Goal: Task Accomplishment & Management: Manage account settings

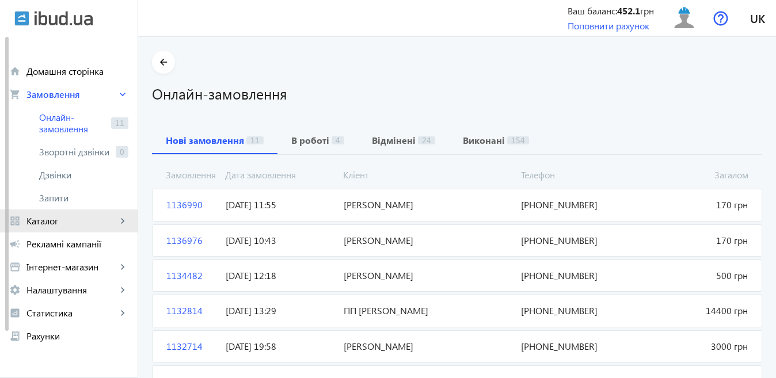
click at [75, 215] on link "grid_view Каталог keyboard_arrow_right" at bounding box center [69, 220] width 138 height 23
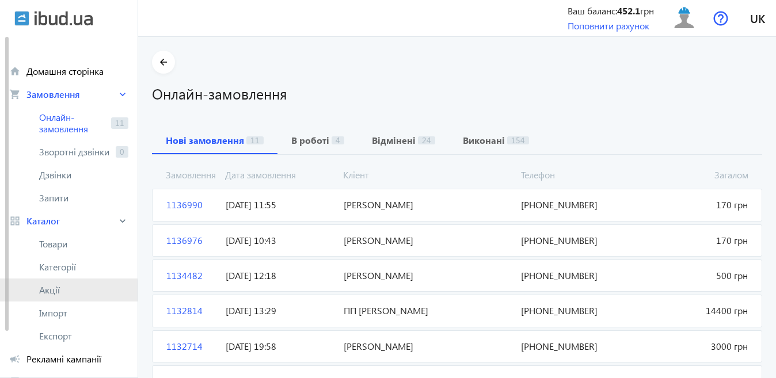
click at [63, 293] on span "Акції" at bounding box center [83, 290] width 89 height 12
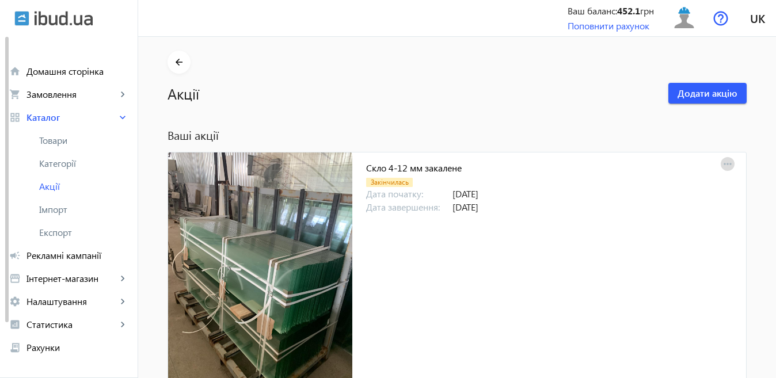
click at [730, 164] on mat-icon "more_horiz" at bounding box center [727, 165] width 16 height 16
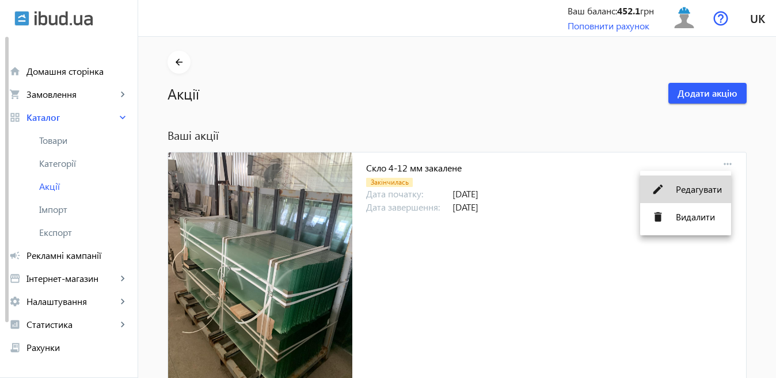
click at [682, 190] on span "Редагувати" at bounding box center [699, 189] width 46 height 9
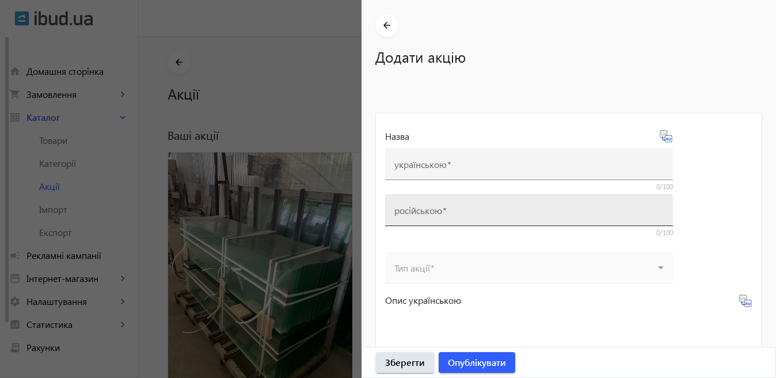
type input "Скло 4-12 мм закалене"
type input "Стекло 4-12 мм каленое"
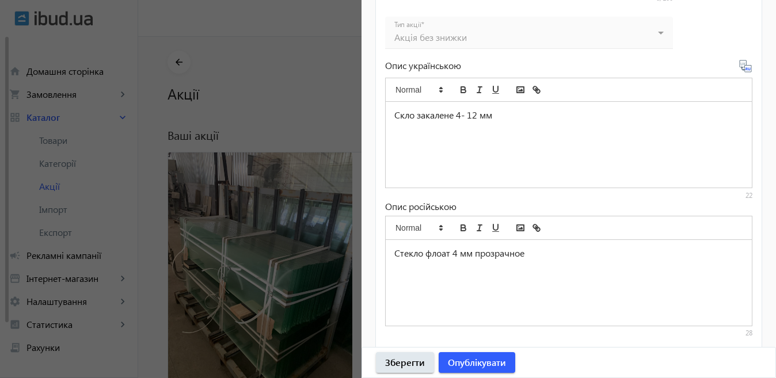
scroll to position [537, 0]
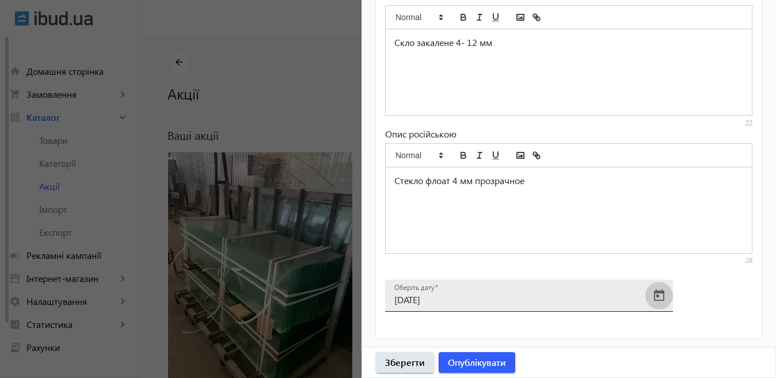
click at [662, 296] on span "Open calendar" at bounding box center [659, 296] width 28 height 28
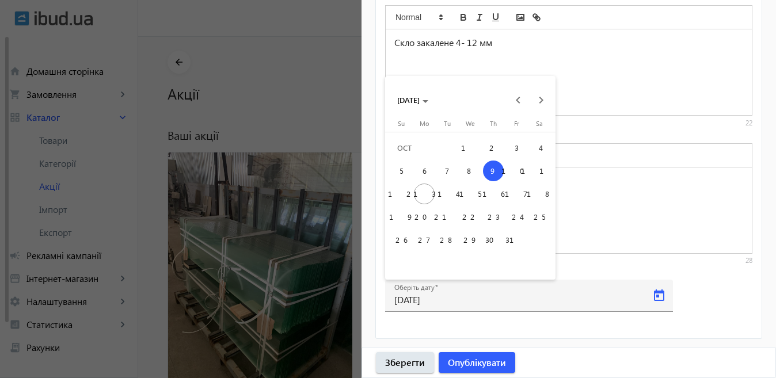
click at [425, 215] on span "20" at bounding box center [424, 217] width 21 height 21
type input "[DATE]"
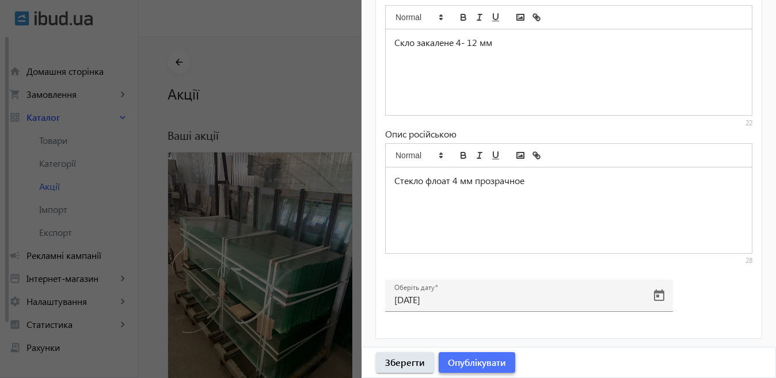
click at [486, 360] on span "Опублікувати" at bounding box center [477, 362] width 58 height 13
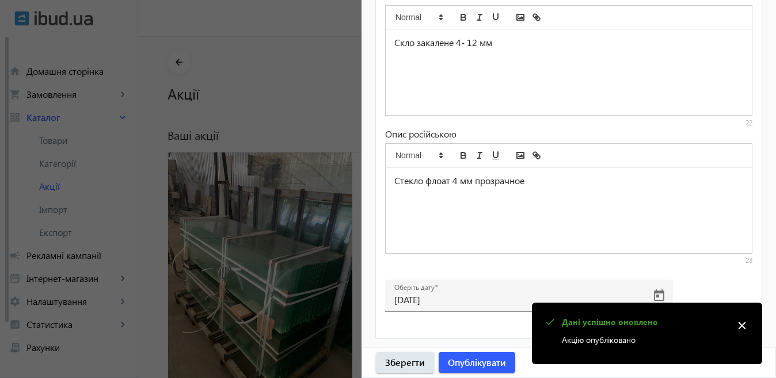
click at [285, 239] on div at bounding box center [388, 189] width 776 height 378
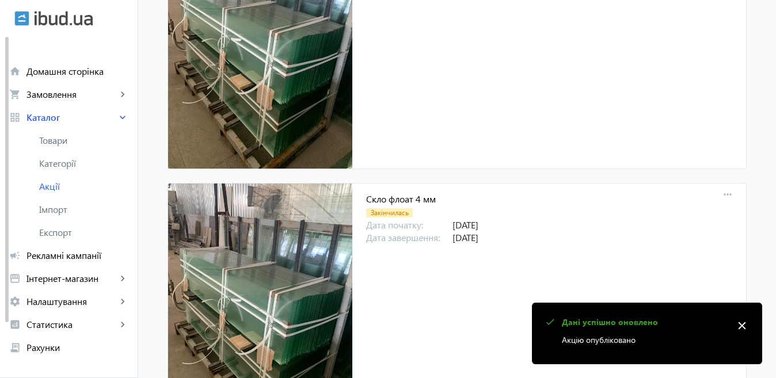
scroll to position [230, 0]
click at [724, 193] on mat-icon "more_horiz" at bounding box center [727, 194] width 16 height 16
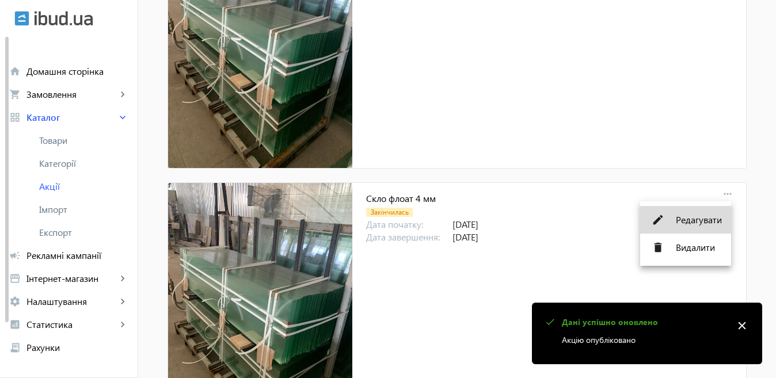
click at [684, 218] on span "Редагувати" at bounding box center [699, 219] width 46 height 9
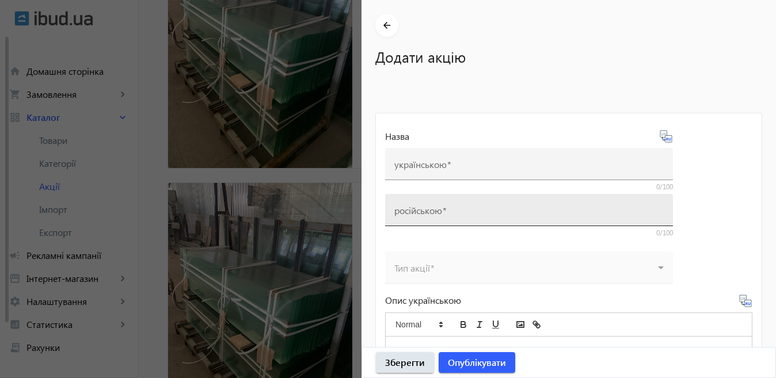
type input "Скло флоат 4 мм"
type input "Стекло флоат 4 мм"
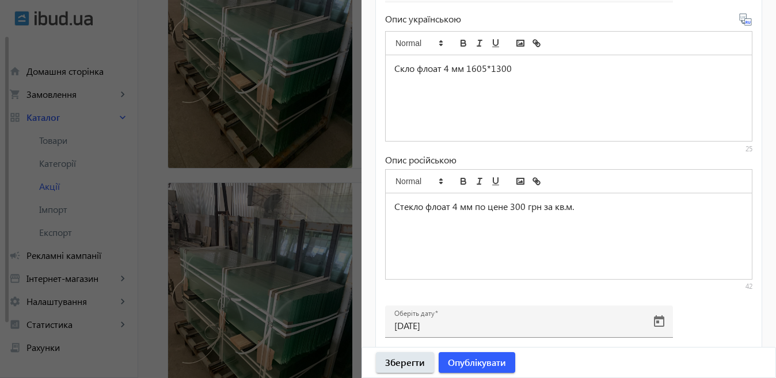
scroll to position [537, 0]
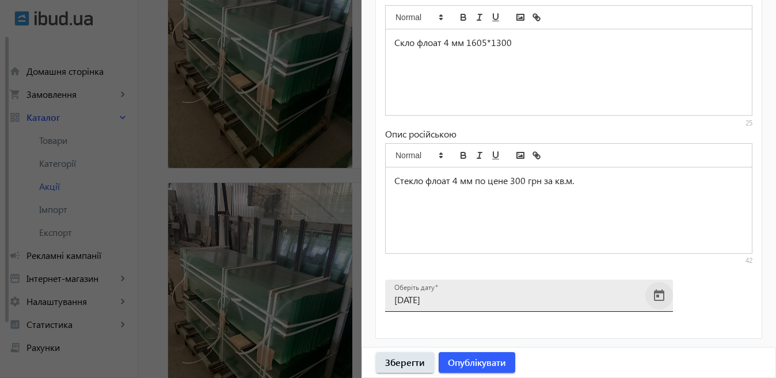
click at [661, 288] on span "Open calendar" at bounding box center [659, 296] width 28 height 28
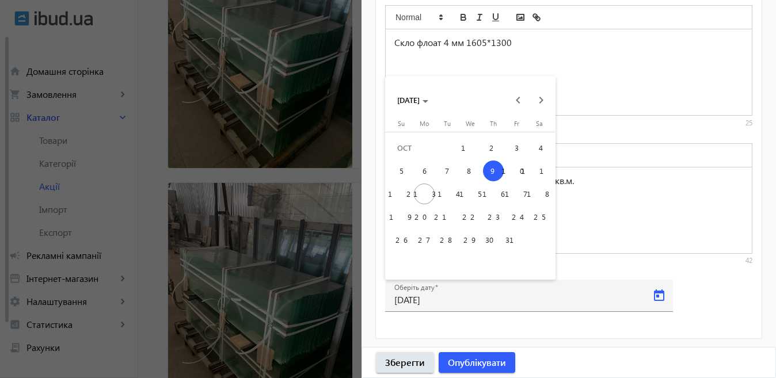
click at [419, 226] on span "20" at bounding box center [424, 217] width 21 height 21
type input "[DATE]"
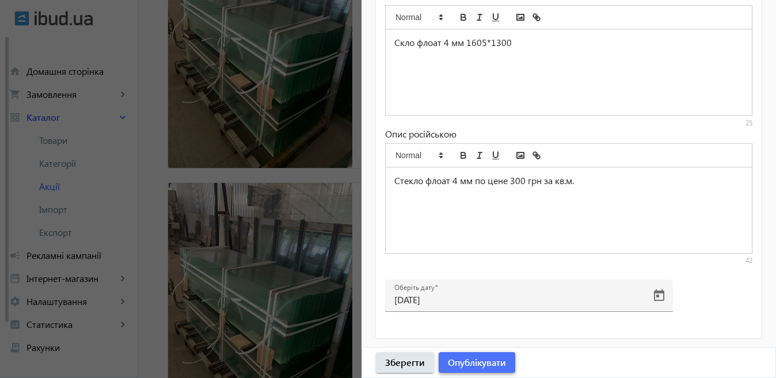
click at [476, 361] on span "Опублікувати" at bounding box center [477, 362] width 58 height 13
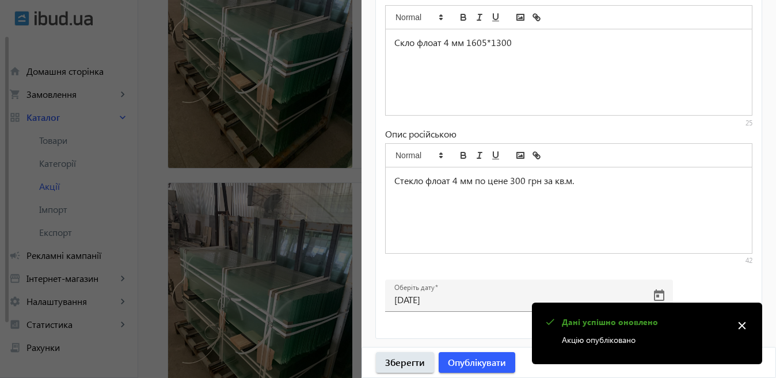
click at [305, 242] on div at bounding box center [388, 189] width 776 height 378
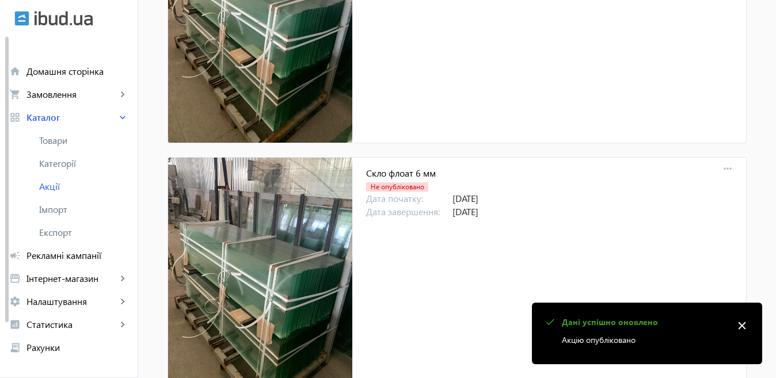
scroll to position [518, 0]
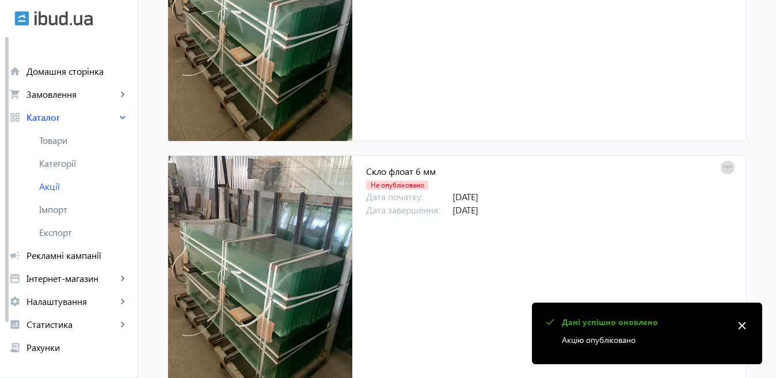
click at [728, 167] on mat-icon "more_horiz" at bounding box center [727, 167] width 16 height 16
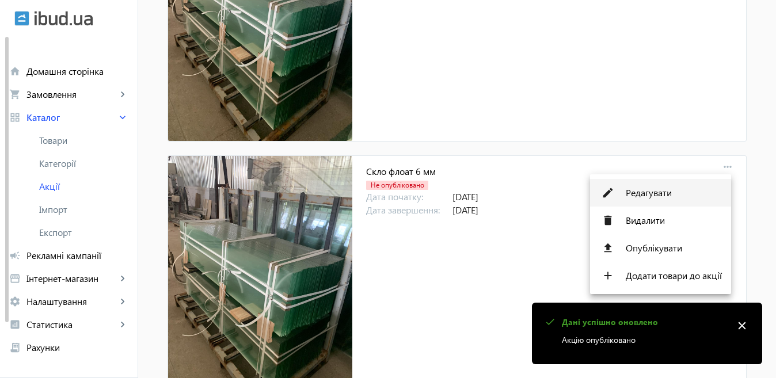
click at [680, 186] on button "edit Редагувати" at bounding box center [660, 193] width 141 height 28
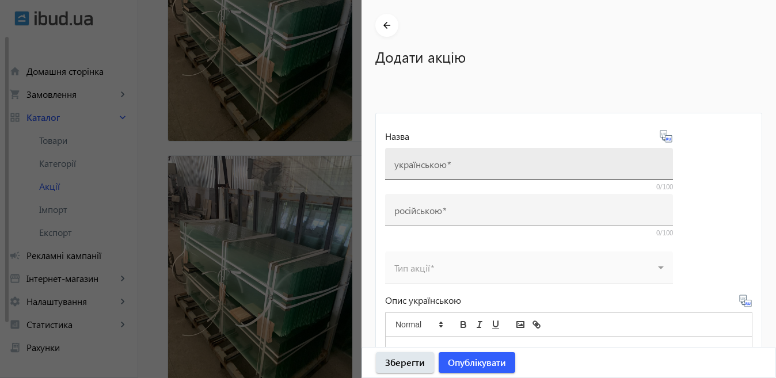
type input "Скло флоат 6 мм"
type input "Стекло 6 мм"
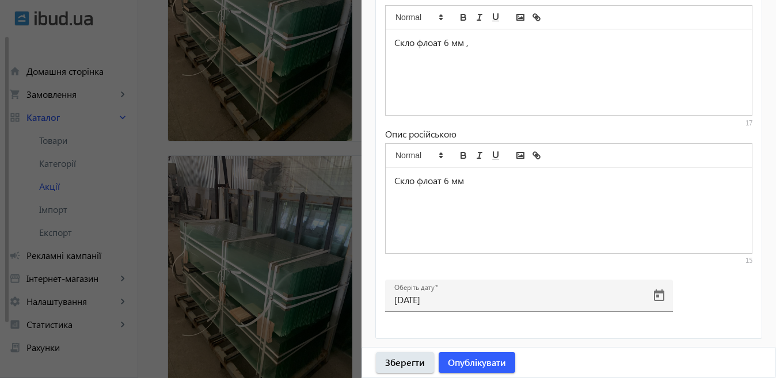
scroll to position [921, 0]
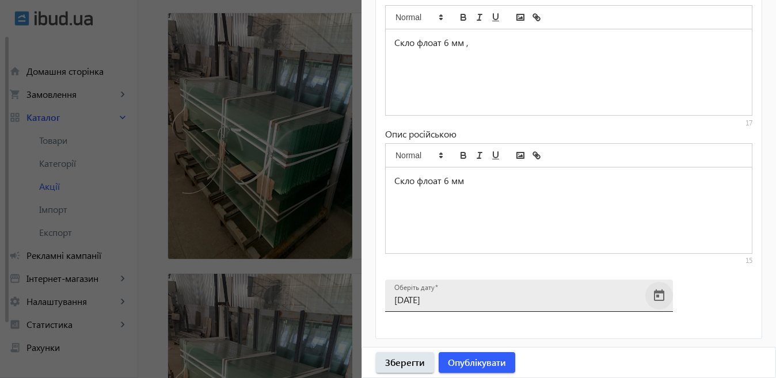
click at [654, 292] on span "Open calendar" at bounding box center [659, 296] width 28 height 28
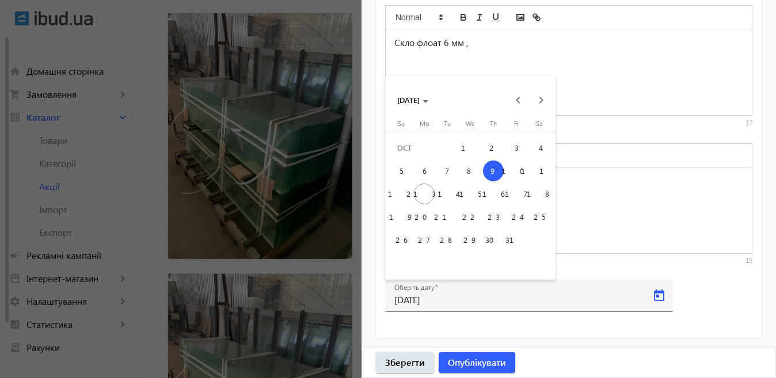
click at [426, 220] on span "20" at bounding box center [424, 217] width 21 height 21
type input "[DATE]"
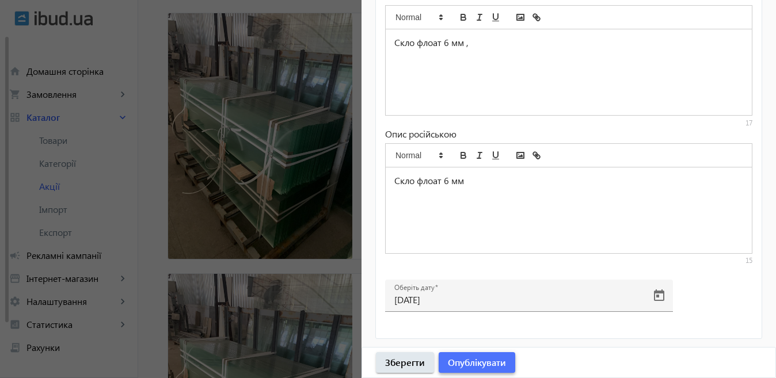
click at [479, 361] on span "Опублікувати" at bounding box center [477, 362] width 58 height 13
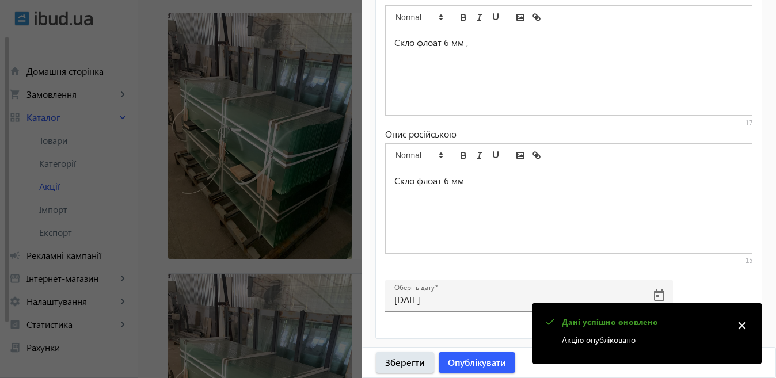
click at [317, 238] on div at bounding box center [388, 189] width 776 height 378
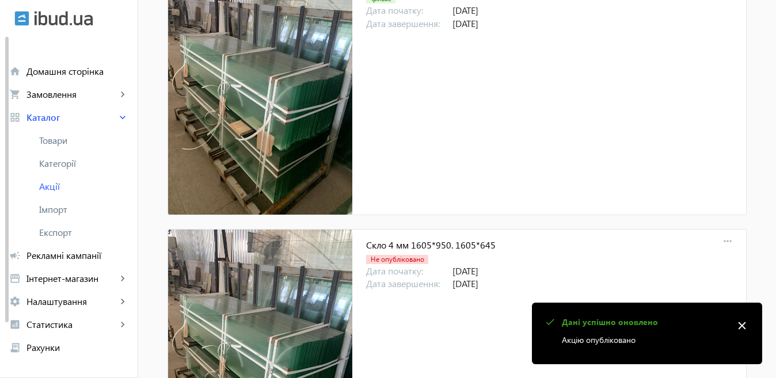
scroll to position [841, 0]
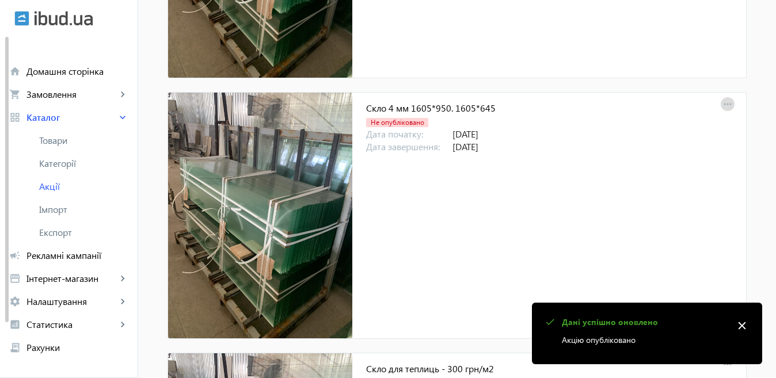
click at [726, 101] on mat-icon "more_horiz" at bounding box center [727, 105] width 16 height 16
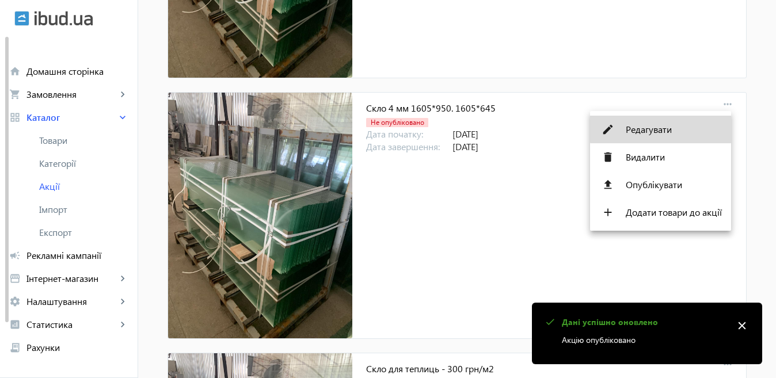
click at [664, 126] on span "Редагувати" at bounding box center [673, 129] width 96 height 9
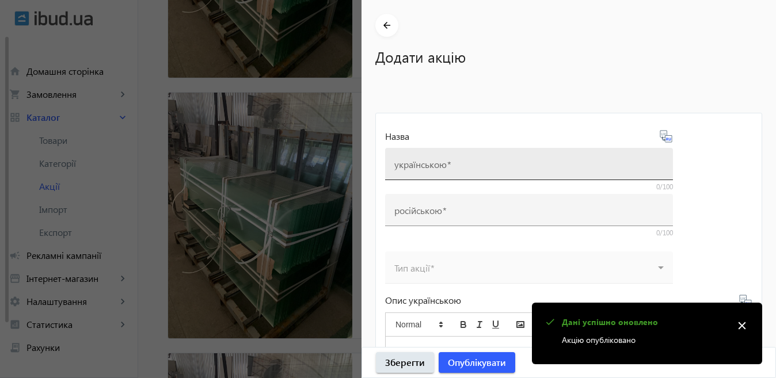
type input "Скло 4 мм 1605*950. 1605*645"
type input "Стекло 4 мм 1605*950. 1605*645"
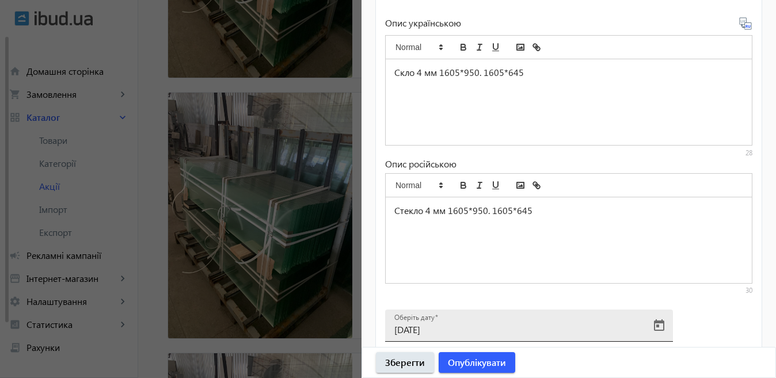
scroll to position [593, 0]
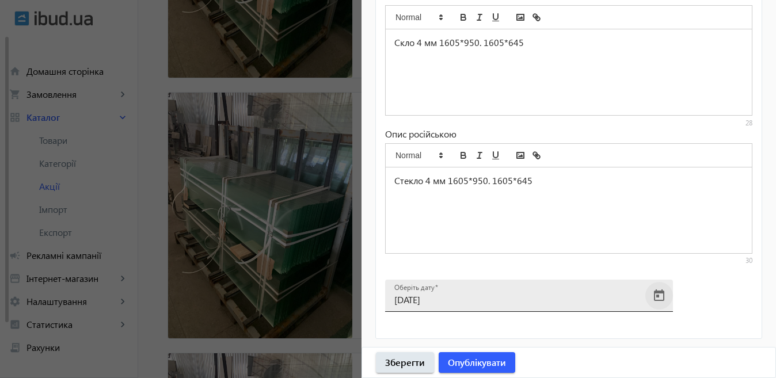
click at [654, 297] on span "Open calendar" at bounding box center [659, 296] width 28 height 28
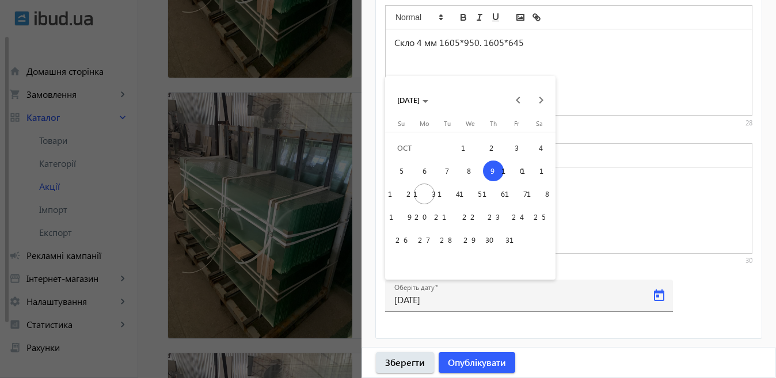
click at [422, 216] on span "20" at bounding box center [424, 217] width 21 height 21
type input "[DATE]"
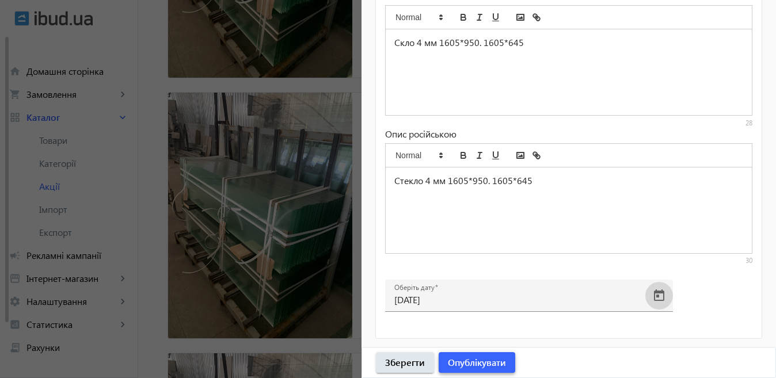
click at [467, 364] on span "Опублікувати" at bounding box center [477, 362] width 58 height 13
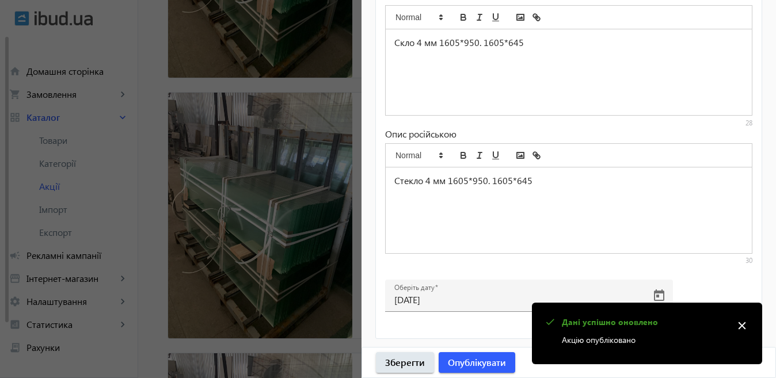
click at [307, 244] on div at bounding box center [388, 189] width 776 height 378
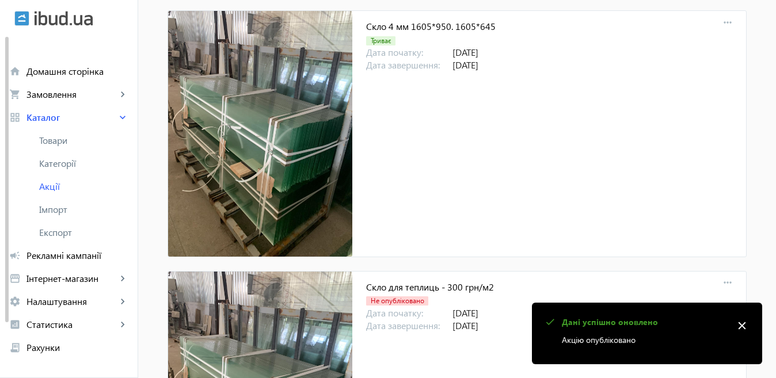
scroll to position [1129, 0]
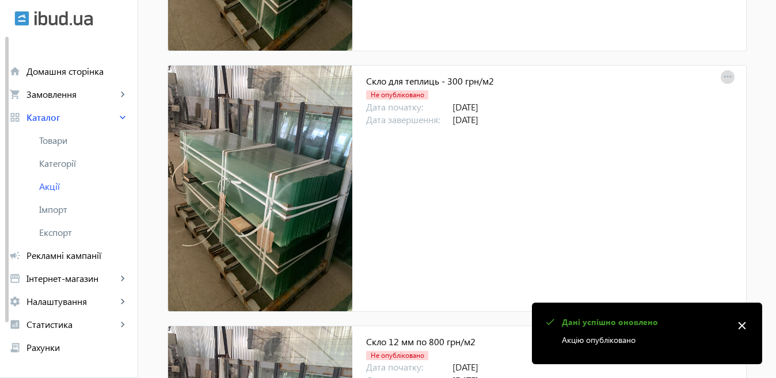
click at [731, 78] on mat-icon "more_horiz" at bounding box center [727, 77] width 16 height 16
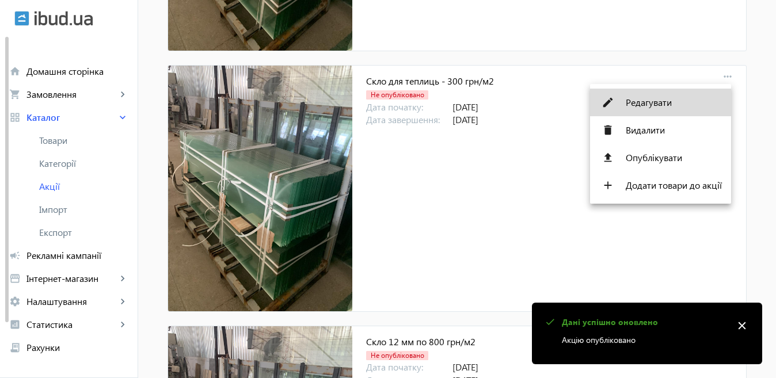
click at [685, 93] on button "edit Редагувати" at bounding box center [660, 103] width 141 height 28
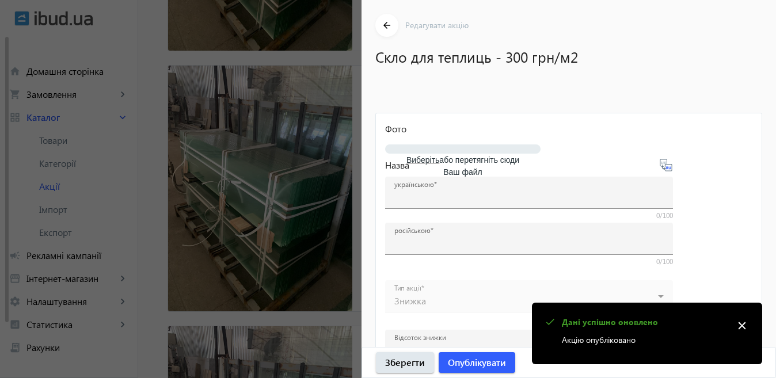
type input "Скло для теплиць - 300 грн/м2"
type input "Стекло для теплиц - 300 грн/м2"
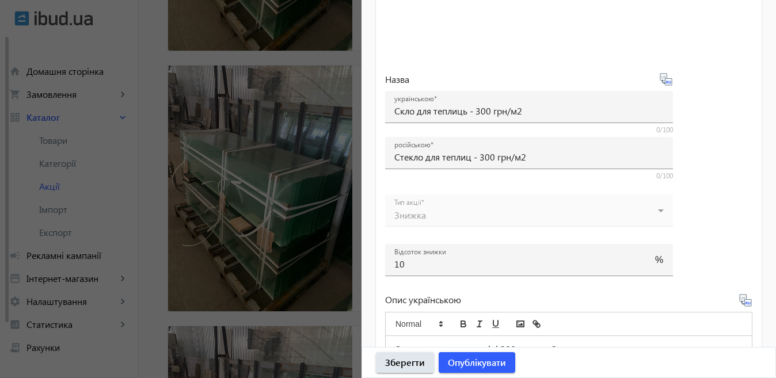
scroll to position [593, 0]
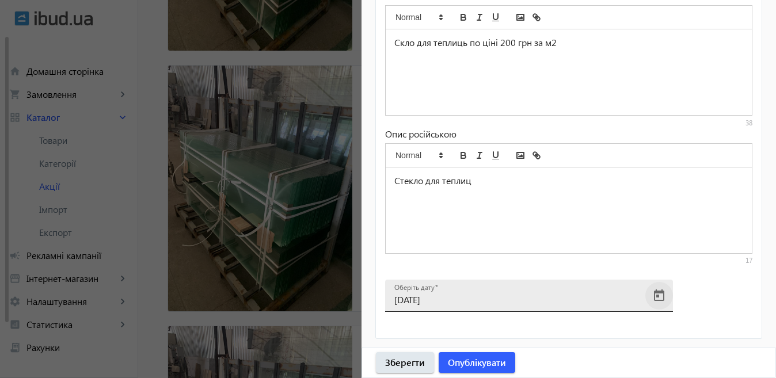
click at [658, 299] on span "Open calendar" at bounding box center [659, 296] width 28 height 28
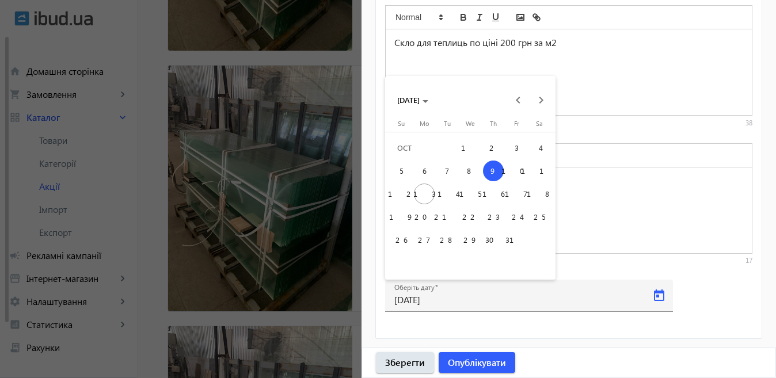
click at [424, 220] on span "20" at bounding box center [424, 217] width 21 height 21
type input "[DATE]"
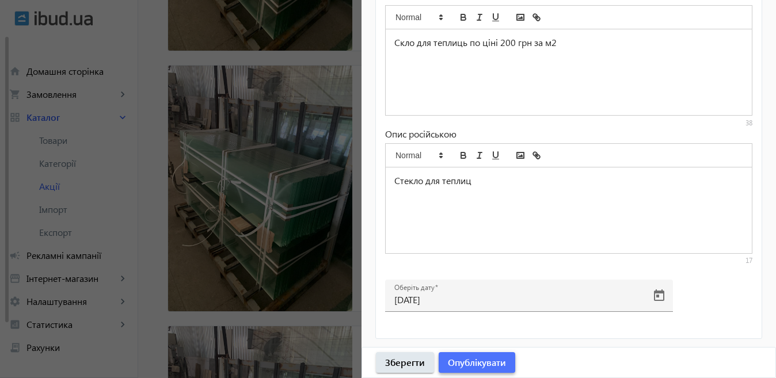
click at [474, 361] on span "Опублікувати" at bounding box center [477, 362] width 58 height 13
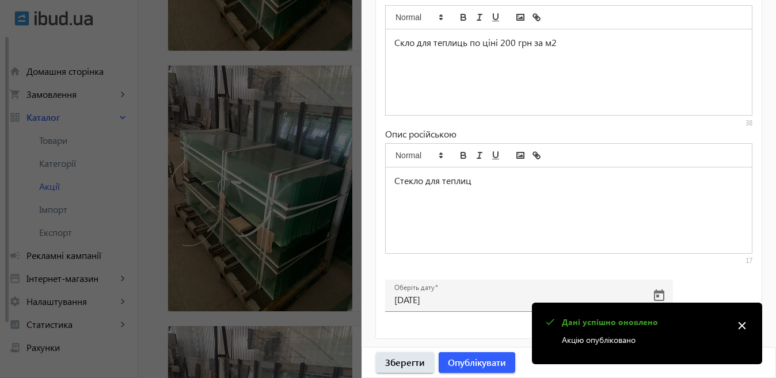
click at [279, 242] on div at bounding box center [388, 189] width 776 height 378
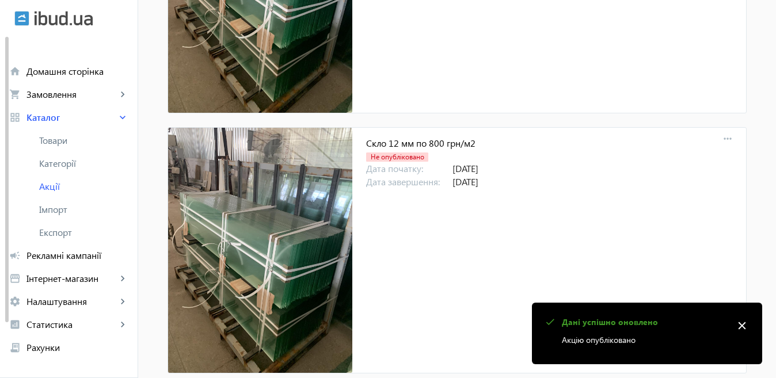
scroll to position [1417, 0]
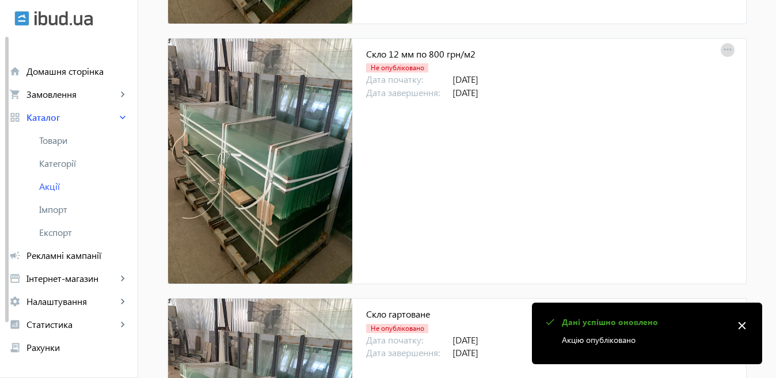
click at [724, 47] on mat-icon "more_horiz" at bounding box center [727, 50] width 16 height 16
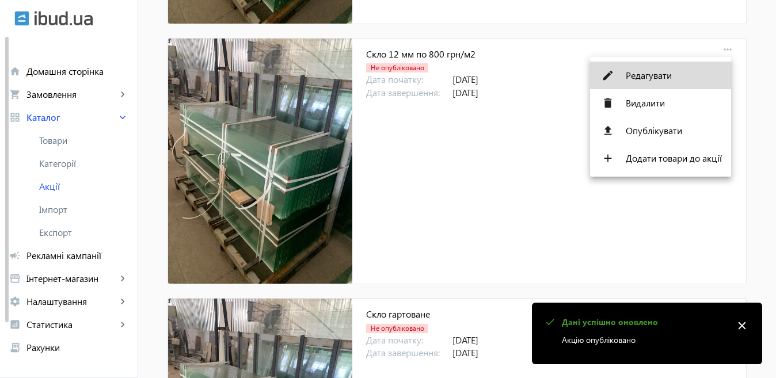
click at [671, 71] on span "Редагувати" at bounding box center [673, 75] width 96 height 9
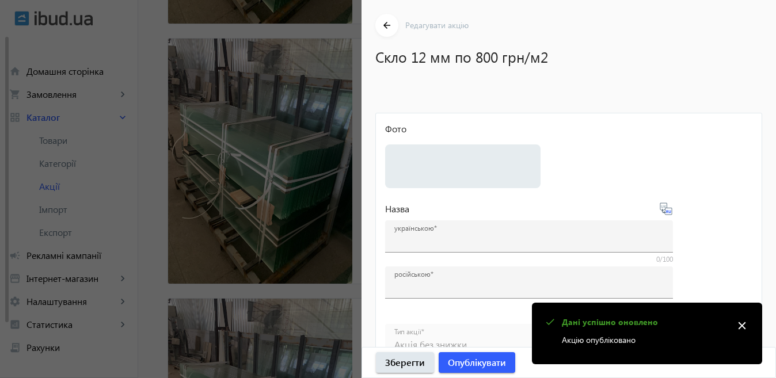
type input "Скло 12 мм по 800 грн/м2"
type input "Стекло 12 мм по 800 грн/м2"
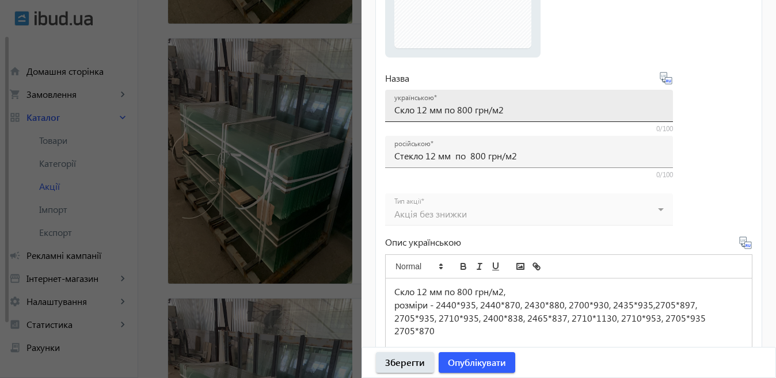
scroll to position [518, 0]
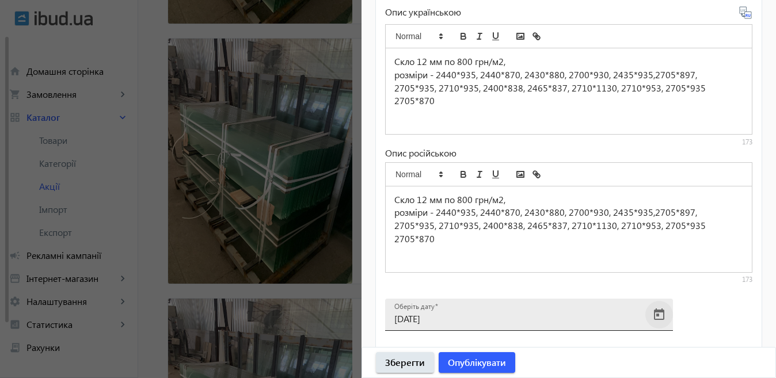
click at [660, 318] on span "Open calendar" at bounding box center [659, 315] width 28 height 28
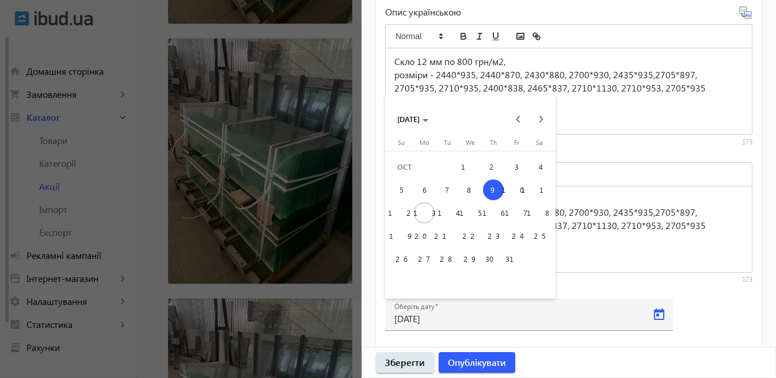
click at [428, 232] on span "20" at bounding box center [424, 236] width 21 height 21
type input "[DATE]"
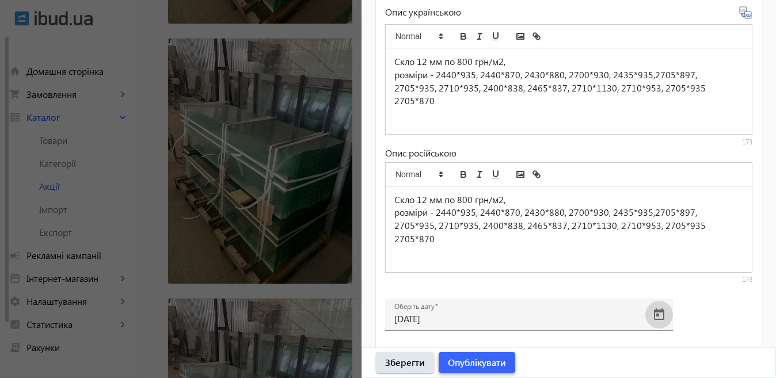
click at [473, 364] on span "Опублікувати" at bounding box center [477, 362] width 58 height 13
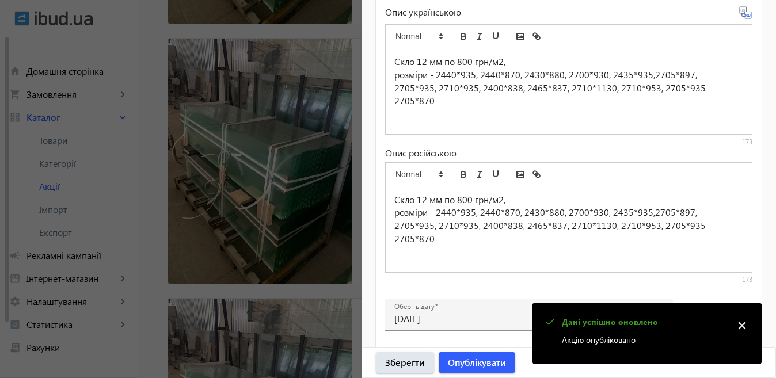
click at [277, 234] on div at bounding box center [388, 189] width 776 height 378
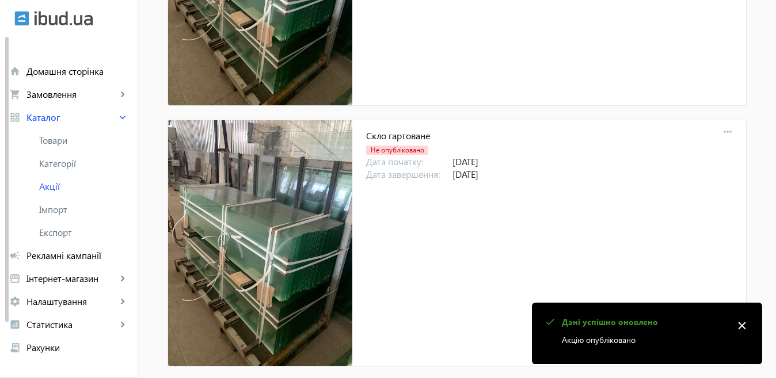
scroll to position [1616, 0]
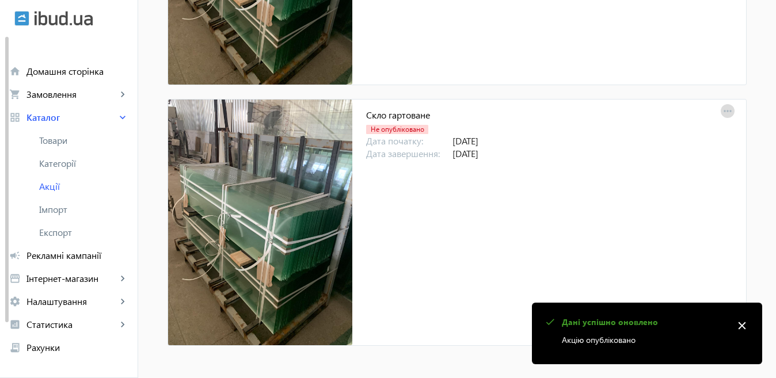
click at [721, 112] on mat-icon "more_horiz" at bounding box center [727, 112] width 16 height 16
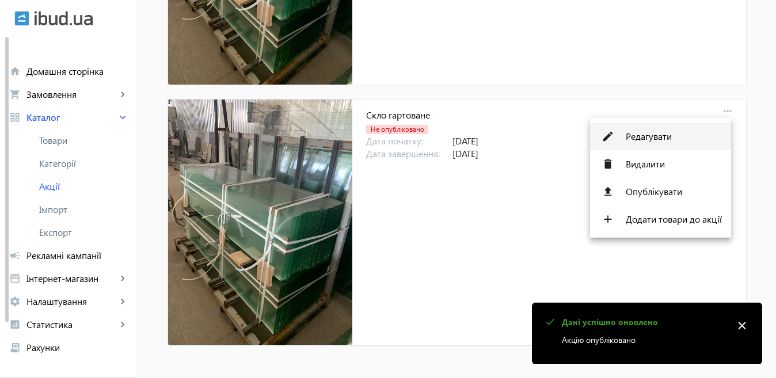
click at [653, 138] on span "Редагувати" at bounding box center [673, 136] width 96 height 9
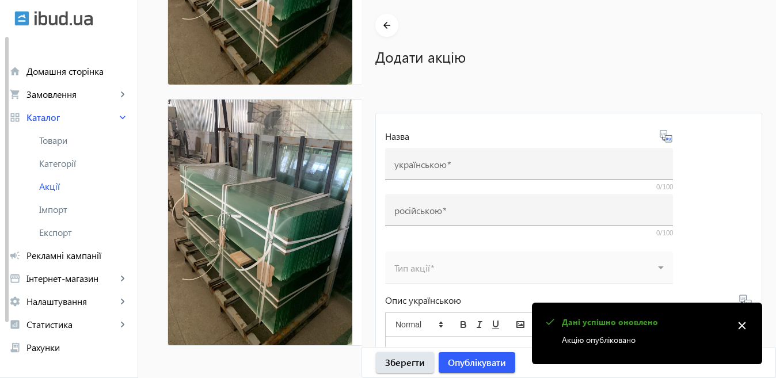
type input "Скло гартоване"
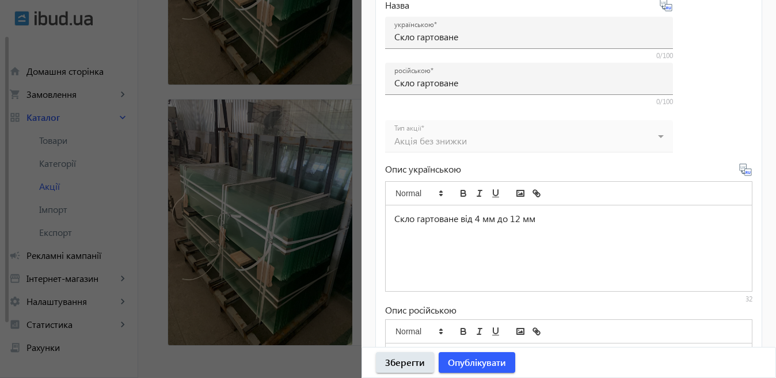
scroll to position [537, 0]
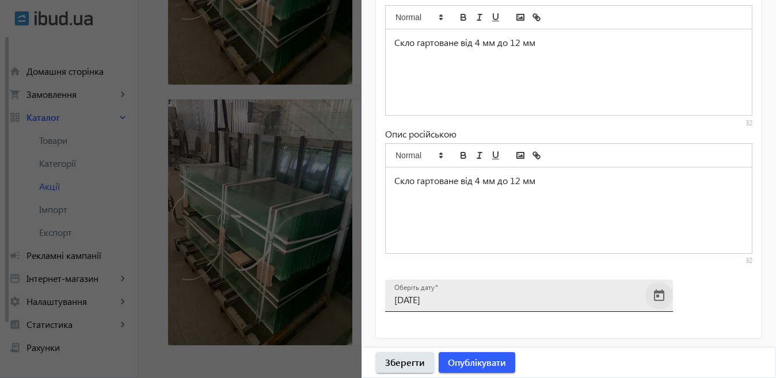
click at [657, 288] on span "Open calendar" at bounding box center [659, 296] width 28 height 28
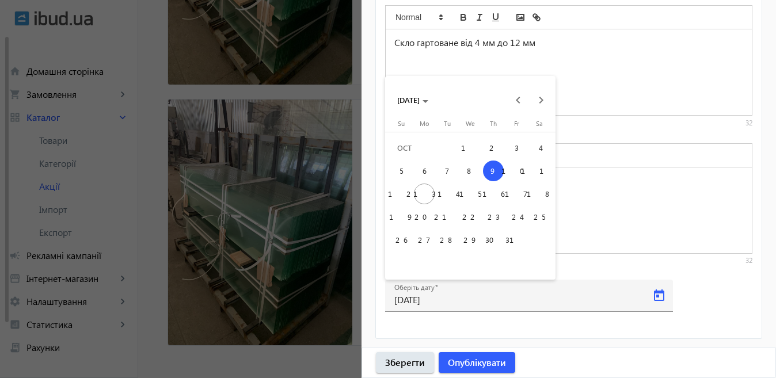
click at [425, 221] on span "20" at bounding box center [424, 217] width 21 height 21
type input "[DATE]"
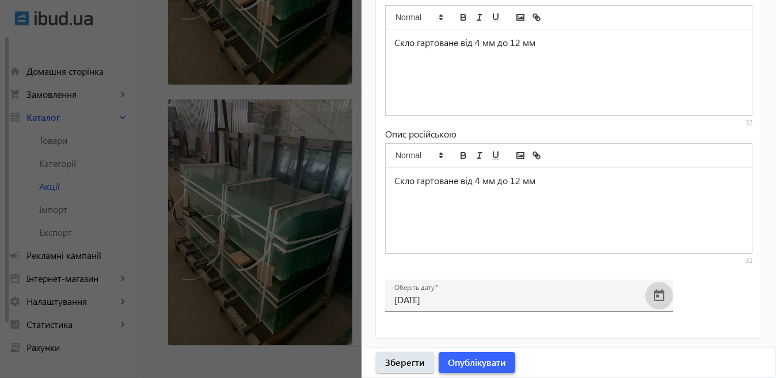
click at [470, 358] on span "Опублікувати" at bounding box center [477, 362] width 58 height 13
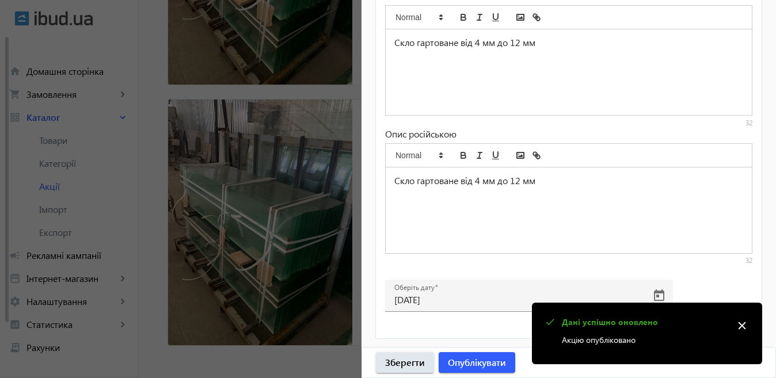
click at [246, 242] on div at bounding box center [388, 189] width 776 height 378
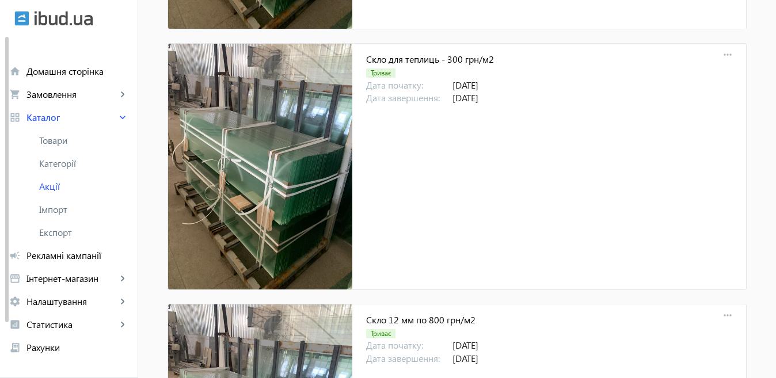
scroll to position [1554, 0]
